Goal: Check status: Check status

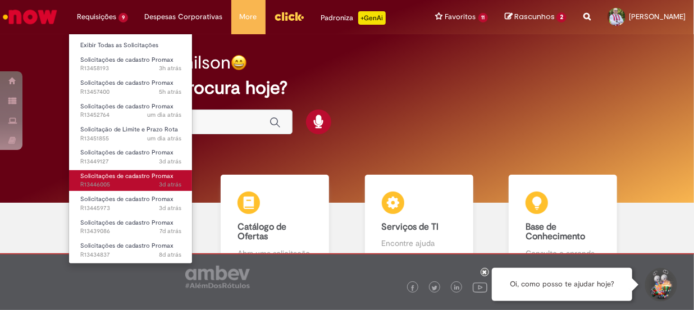
click at [103, 184] on span "3d atrás 3 dias atrás R13446005" at bounding box center [130, 184] width 101 height 9
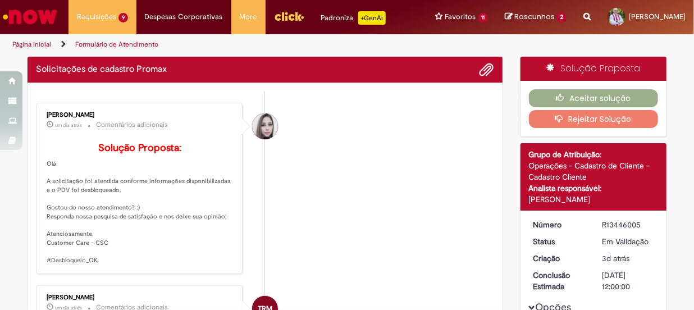
click at [360, 131] on li "[PERSON_NAME] um dia atrás um dia atrás Comentários adicionais Solução Proposta…" at bounding box center [265, 188] width 458 height 171
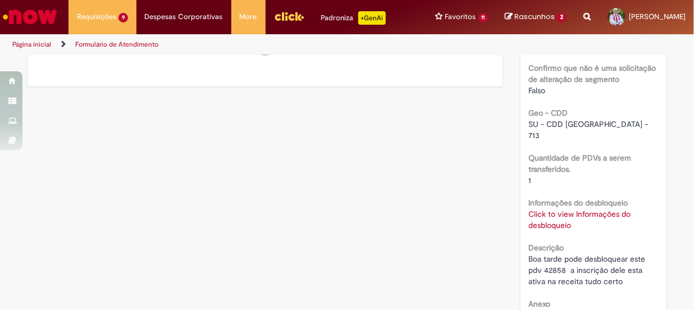
scroll to position [715, 0]
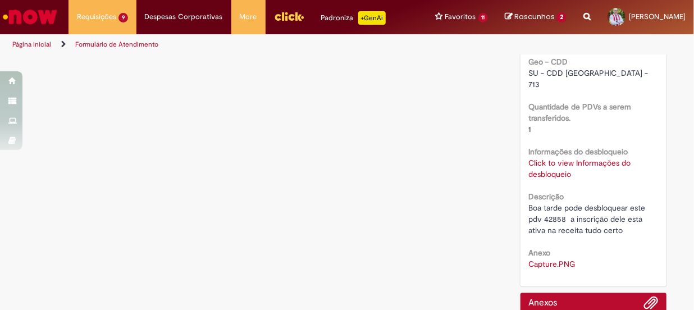
click at [550, 203] on span "Boa tarde pode desbloquear este pdv 42858 a inscrição dele esta ativa na receit…" at bounding box center [588, 219] width 119 height 33
copy span "42858"
